Goal: Use online tool/utility: Utilize a website feature to perform a specific function

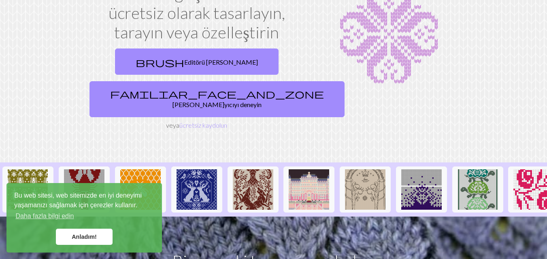
scroll to position [81, 0]
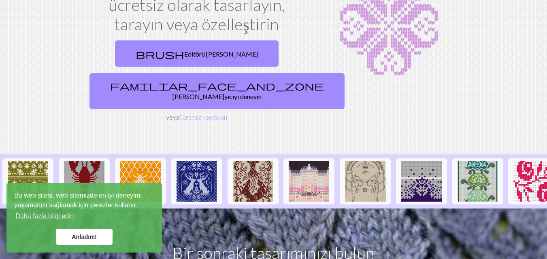
click at [96, 235] on font "Anladım!" at bounding box center [84, 237] width 25 height 6
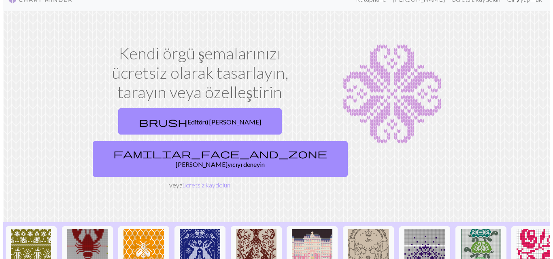
scroll to position [0, 0]
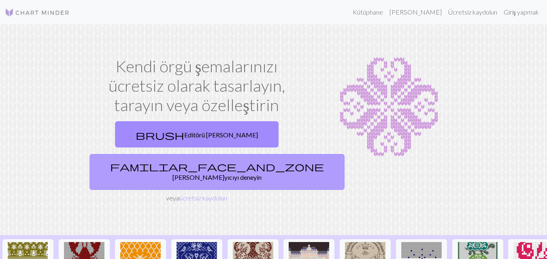
click at [282, 154] on link "familiar_face_and_zone Tarayıcıyı deneyin" at bounding box center [216, 172] width 255 height 36
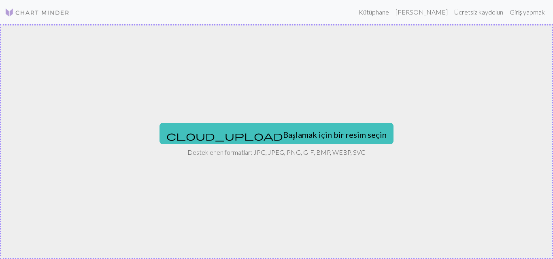
click at [283, 133] on font "Başlamak için bir resim seçin" at bounding box center [335, 135] width 104 height 10
type input "C:\fakepath\e22e8a28-6b58-4df0-b6e1-33fa6a714989.jpeg"
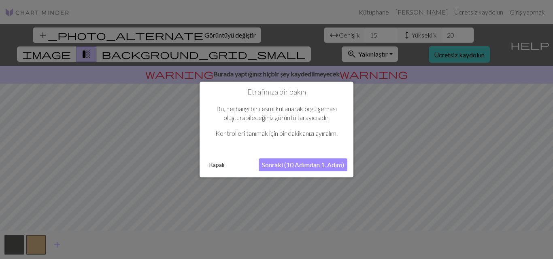
click at [299, 165] on font "Sonraki (10 Adımdan 1. Adım)" at bounding box center [303, 165] width 82 height 8
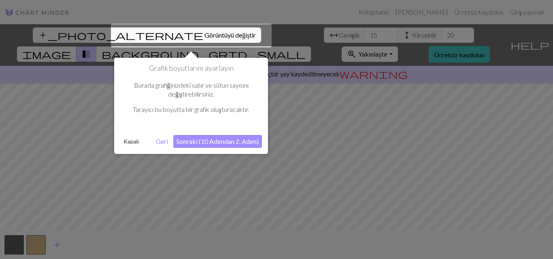
click at [219, 140] on font "Sonraki (10 Adımdan 2. Adım)" at bounding box center [217, 142] width 82 height 8
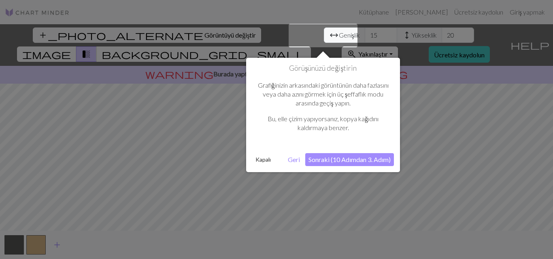
click at [341, 159] on font "Sonraki (10 Adımdan 3. Adım)" at bounding box center [349, 160] width 82 height 8
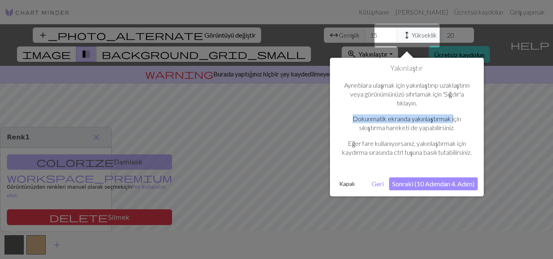
drag, startPoint x: 352, startPoint y: 120, endPoint x: 453, endPoint y: 121, distance: 101.6
click at [453, 121] on font "Dokunmatik ekranda yakınlaştırmak için sıkıştırma hareketi de yapabilirsiniz." at bounding box center [406, 123] width 108 height 17
click at [428, 189] on button "Sonraki (10 Adımdan 4. Adım)" at bounding box center [433, 184] width 89 height 13
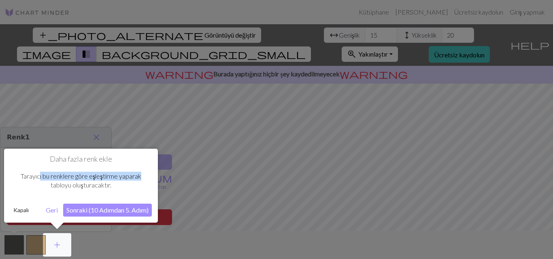
drag, startPoint x: 98, startPoint y: 178, endPoint x: 151, endPoint y: 180, distance: 53.0
click at [151, 180] on div "Tarayıcı bu renklere göre eşleştirme yaparak tabloyu oluşturacaktır." at bounding box center [81, 181] width 142 height 34
click at [123, 207] on font "Sonraki (10 Adımdan 5. Adım)" at bounding box center [107, 210] width 82 height 8
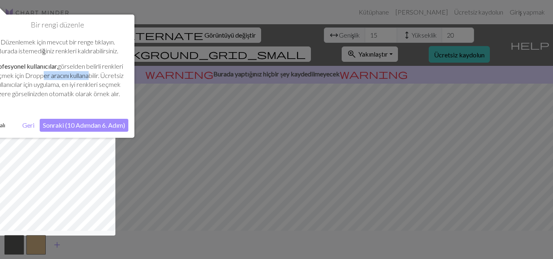
drag, startPoint x: 62, startPoint y: 75, endPoint x: 107, endPoint y: 78, distance: 45.0
click at [107, 78] on font "görselden belirli renkleri seçmek için Dropper aracını kullanabilir. Ücretsiz k…" at bounding box center [58, 79] width 132 height 35
drag, startPoint x: 0, startPoint y: 82, endPoint x: 109, endPoint y: 87, distance: 109.0
click at [109, 87] on font "görselden belirli renkleri seçmek için Dropper aracını kullanabilir. Ücretsiz k…" at bounding box center [58, 79] width 132 height 35
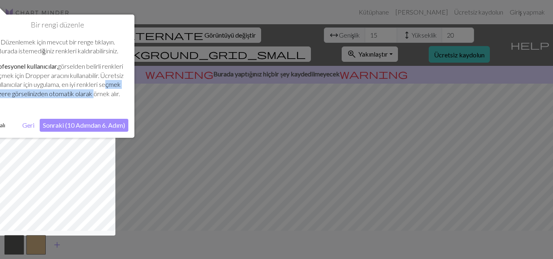
drag, startPoint x: 0, startPoint y: 95, endPoint x: 117, endPoint y: 96, distance: 117.3
click at [117, 96] on p "Profesyonel kullanıcılar, görselden belirli renkleri seçmek için Dropper aracın…" at bounding box center [58, 80] width 134 height 36
click at [95, 129] on font "Sonraki (10 Adımdan 6. Adım)" at bounding box center [84, 125] width 82 height 8
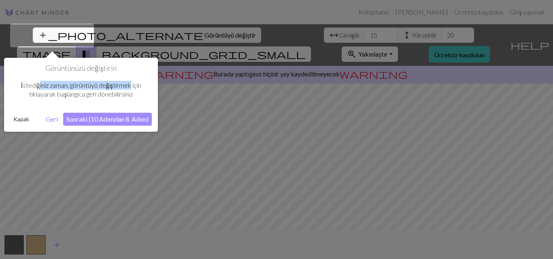
drag, startPoint x: 36, startPoint y: 85, endPoint x: 131, endPoint y: 87, distance: 94.7
click at [131, 87] on font "İstediğiniz zaman, görüntüyü değiştirmek için tıklayarak başlangıca geri dönebi…" at bounding box center [81, 89] width 121 height 17
click at [87, 116] on font "Sonraki (10 Adımdan 8. Adım)" at bounding box center [107, 119] width 82 height 8
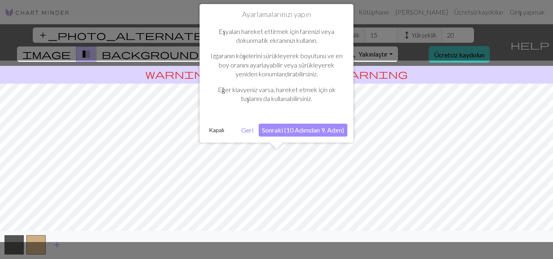
click at [302, 127] on font "Sonraki (10 Adımdan 9. Adım)" at bounding box center [303, 130] width 82 height 8
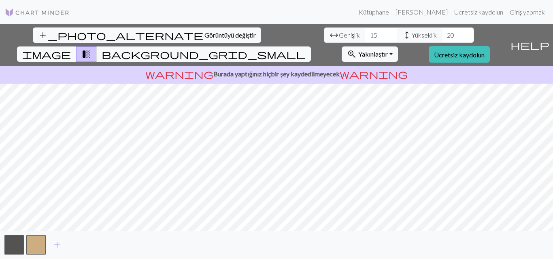
click at [291, 259] on html "Bu web sitesi, web sitemizde en iyi deneyimi yaşamanızı sağlamak için çerezler …" at bounding box center [276, 129] width 553 height 259
click at [204, 38] on font "Görüntüyü değiştir" at bounding box center [229, 35] width 51 height 8
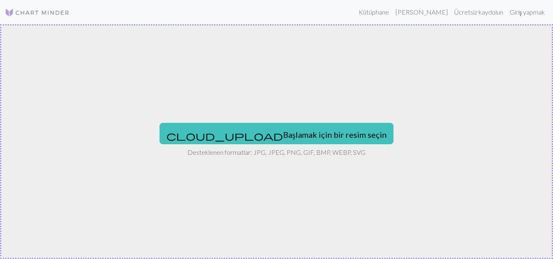
click at [277, 150] on font "Desteklenen formatlar: JPG, JPEG, PNG, GIF, BMP, WEBP, SVG" at bounding box center [276, 153] width 178 height 8
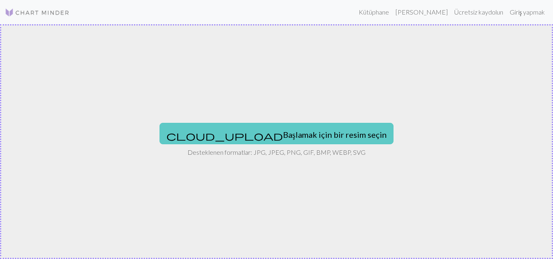
click at [300, 137] on font "Başlamak için bir resim seçin" at bounding box center [335, 135] width 104 height 10
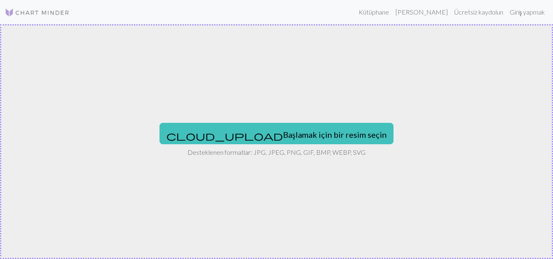
type input "C:\fakepath\images.jpg"
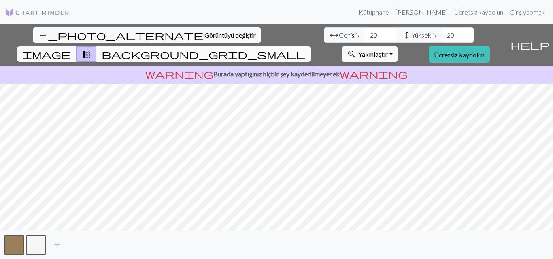
click at [305, 49] on span "background_grid_small" at bounding box center [204, 54] width 204 height 11
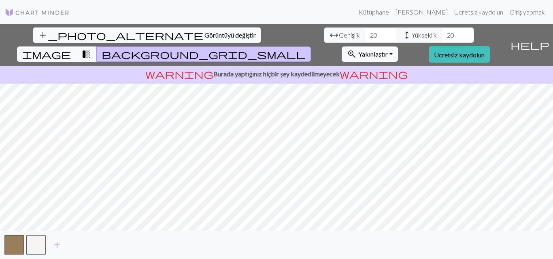
click at [305, 49] on span "background_grid_small" at bounding box center [204, 54] width 204 height 11
click at [71, 49] on span "image" at bounding box center [46, 54] width 49 height 11
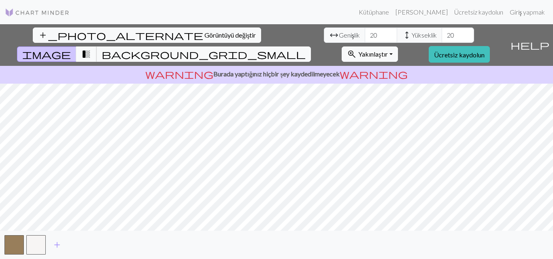
click at [91, 49] on span "transition_fade" at bounding box center [86, 54] width 10 height 11
click at [71, 49] on span "image" at bounding box center [46, 54] width 49 height 11
click at [305, 49] on span "background_grid_small" at bounding box center [204, 54] width 204 height 11
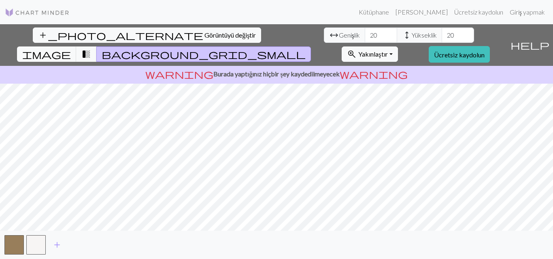
click at [270, 234] on div "add_photo_alternate Görüntüyü değiştir arrow_range Genişlik 20 height Yükseklik…" at bounding box center [276, 141] width 553 height 235
click at [67, 31] on button "add_photo_alternate Görüntüyü değiştir" at bounding box center [147, 35] width 228 height 15
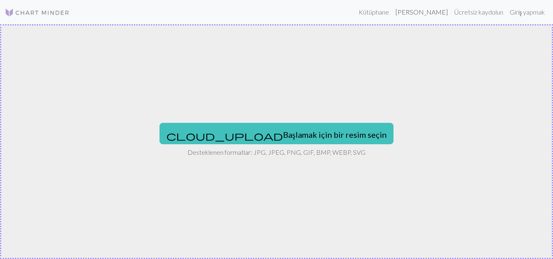
click at [428, 9] on font "[PERSON_NAME]" at bounding box center [421, 12] width 52 height 8
click at [392, 16] on link "Kütüphane" at bounding box center [373, 12] width 37 height 16
click at [490, 13] on font "Ücretsiz kaydolun" at bounding box center [478, 12] width 49 height 8
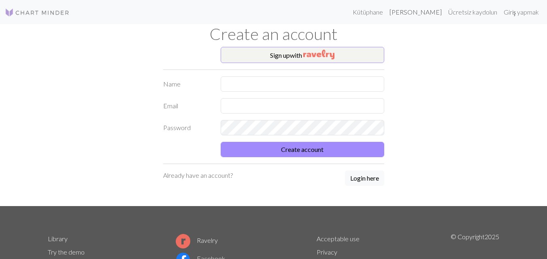
click at [429, 13] on font "[PERSON_NAME]" at bounding box center [415, 12] width 52 height 8
click at [383, 15] on font "Kütüphane" at bounding box center [367, 12] width 30 height 8
